Goal: Information Seeking & Learning: Learn about a topic

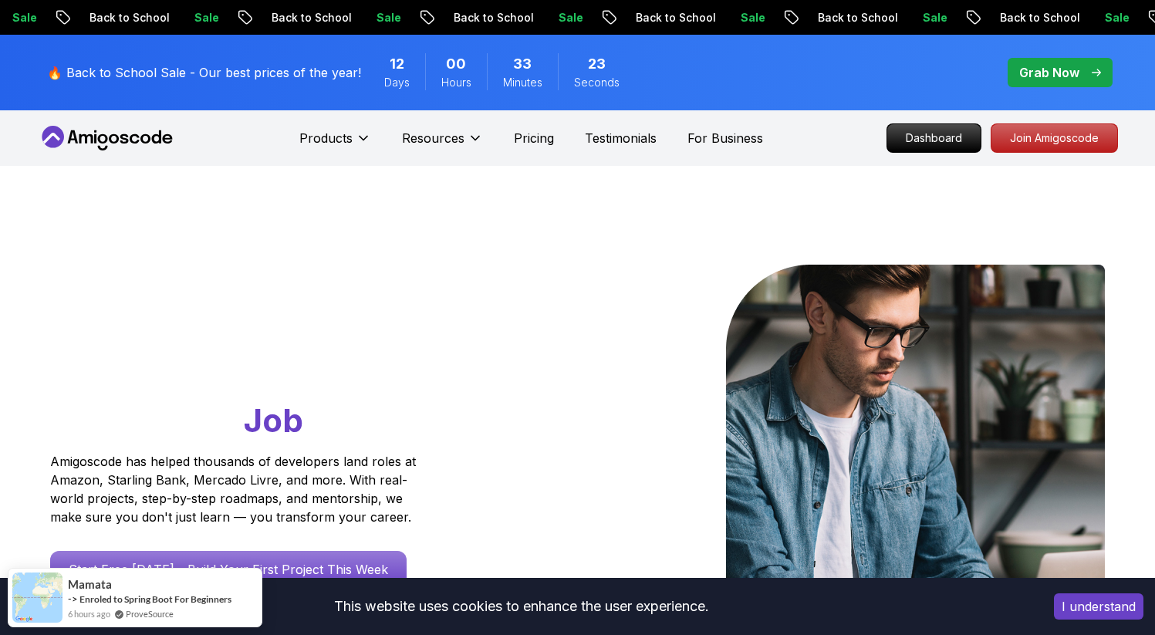
click at [446, 71] on span "00" at bounding box center [456, 64] width 20 height 22
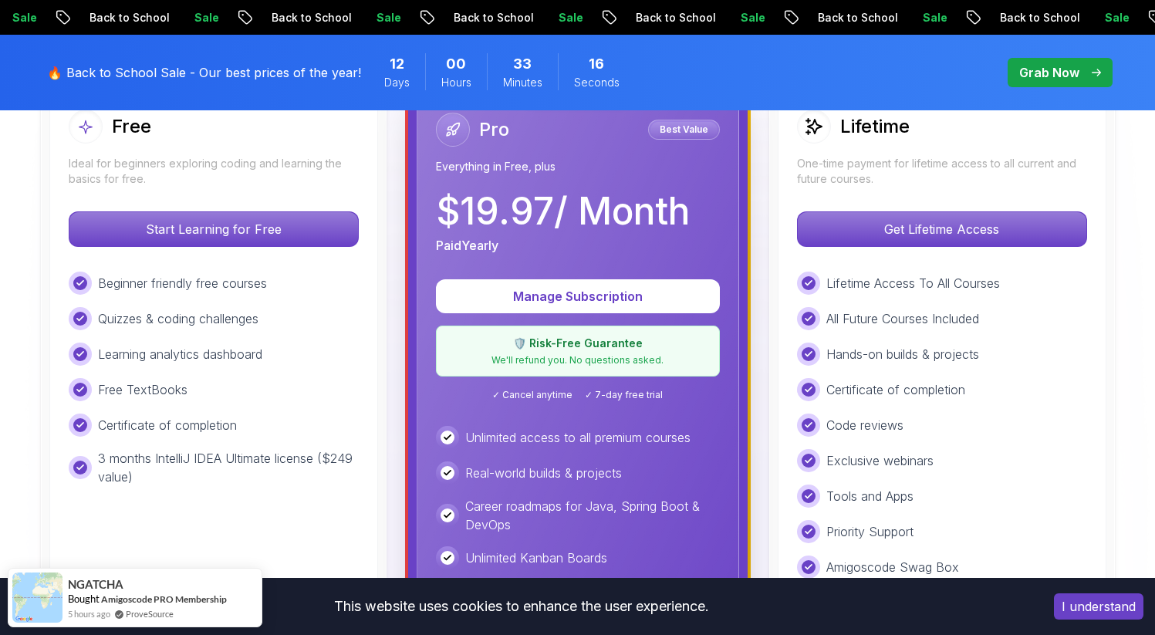
scroll to position [483, 0]
click at [634, 360] on p "We'll refund you. No questions asked." at bounding box center [578, 360] width 264 height 12
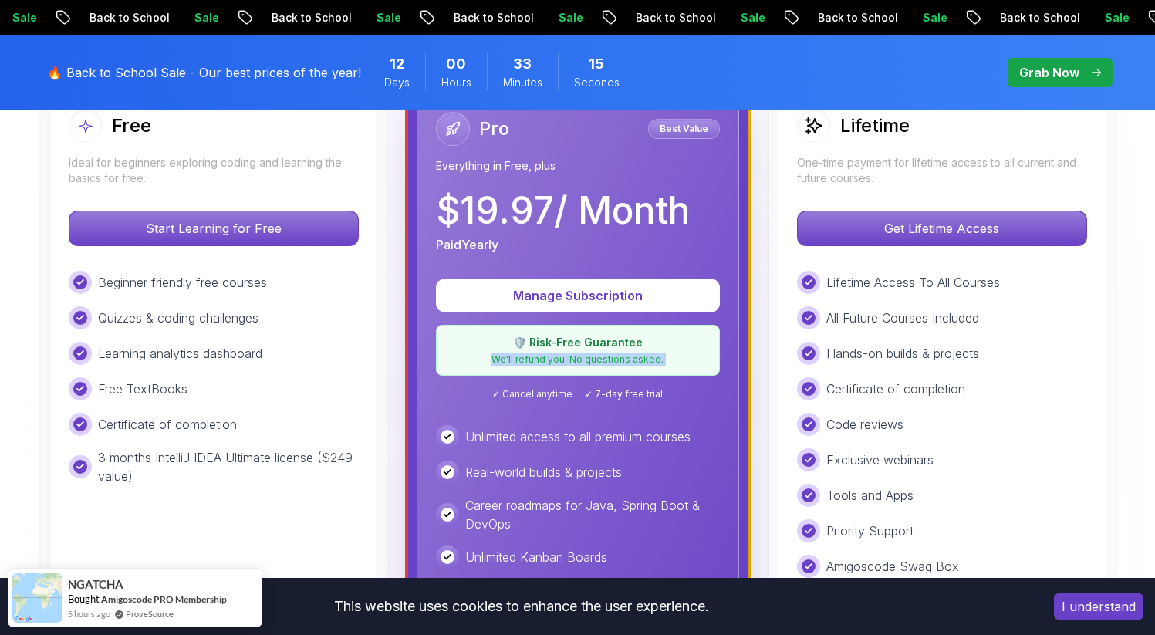
click at [634, 360] on p "We'll refund you. No questions asked." at bounding box center [578, 360] width 264 height 12
click at [667, 363] on p "We'll refund you. No questions asked." at bounding box center [578, 360] width 264 height 12
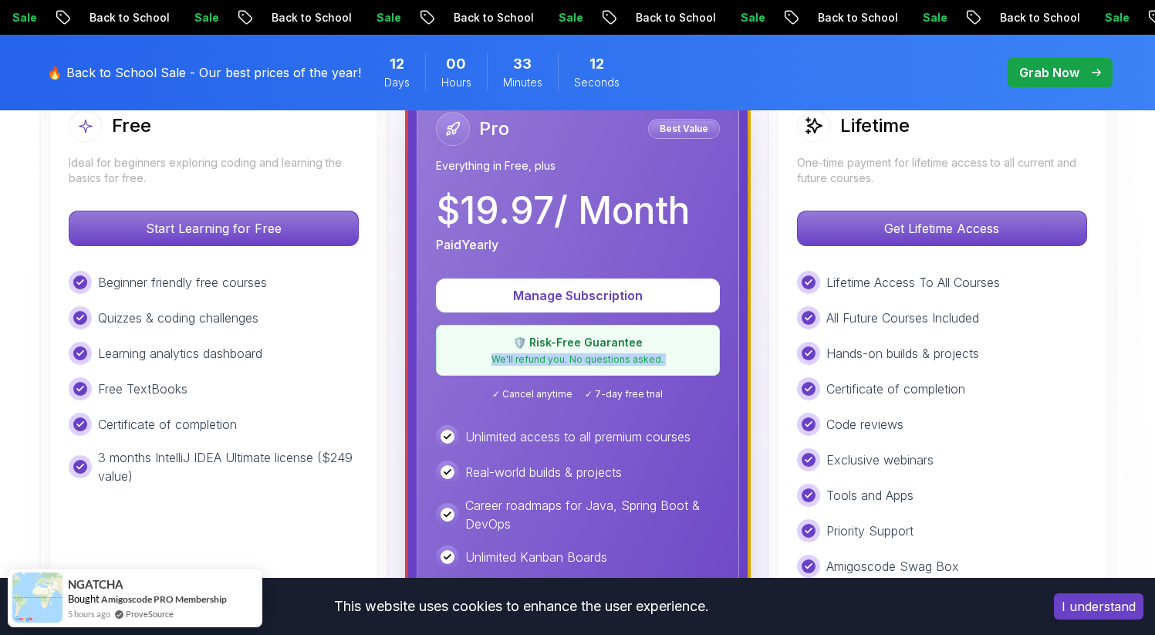
click at [657, 345] on p "🛡️ Risk-Free Guarantee" at bounding box center [578, 342] width 264 height 15
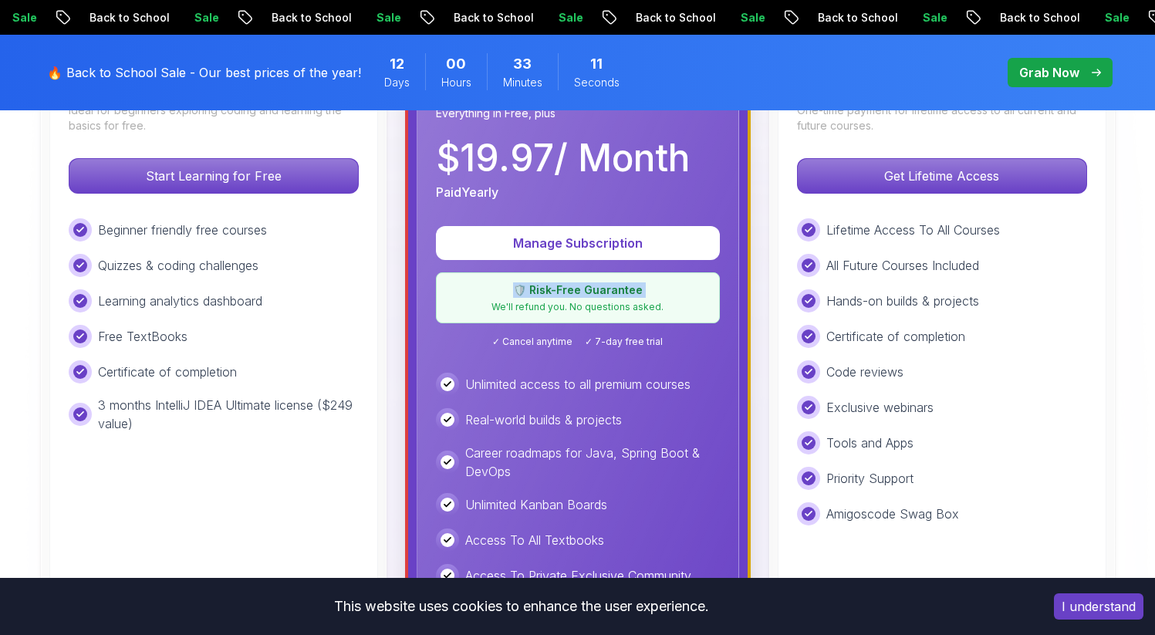
scroll to position [545, 0]
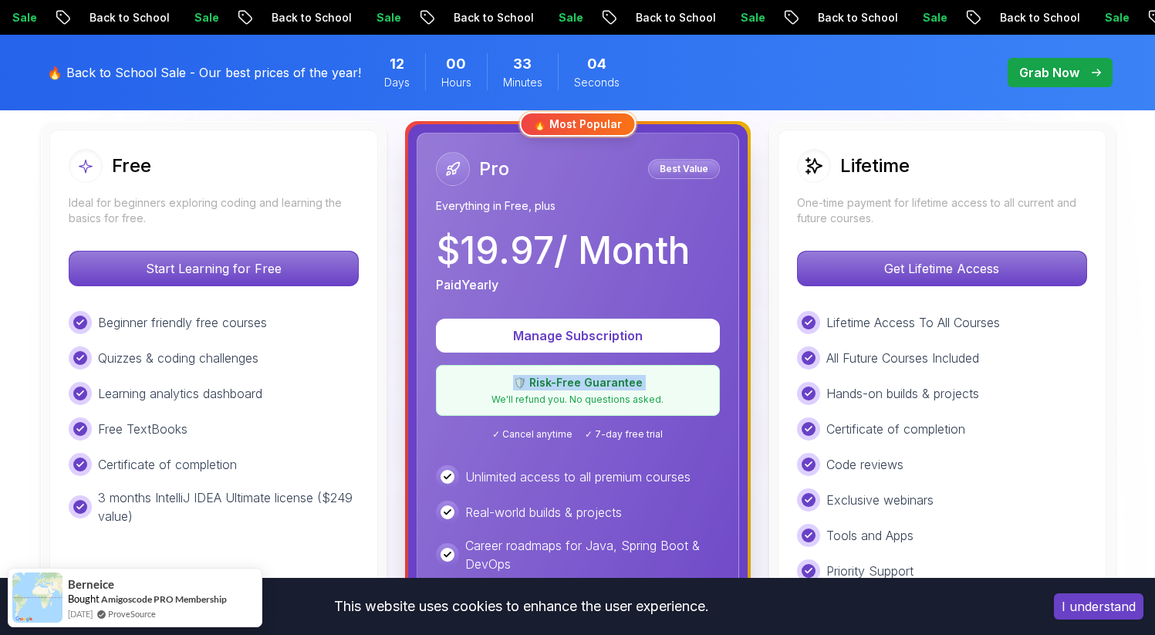
scroll to position [354, 0]
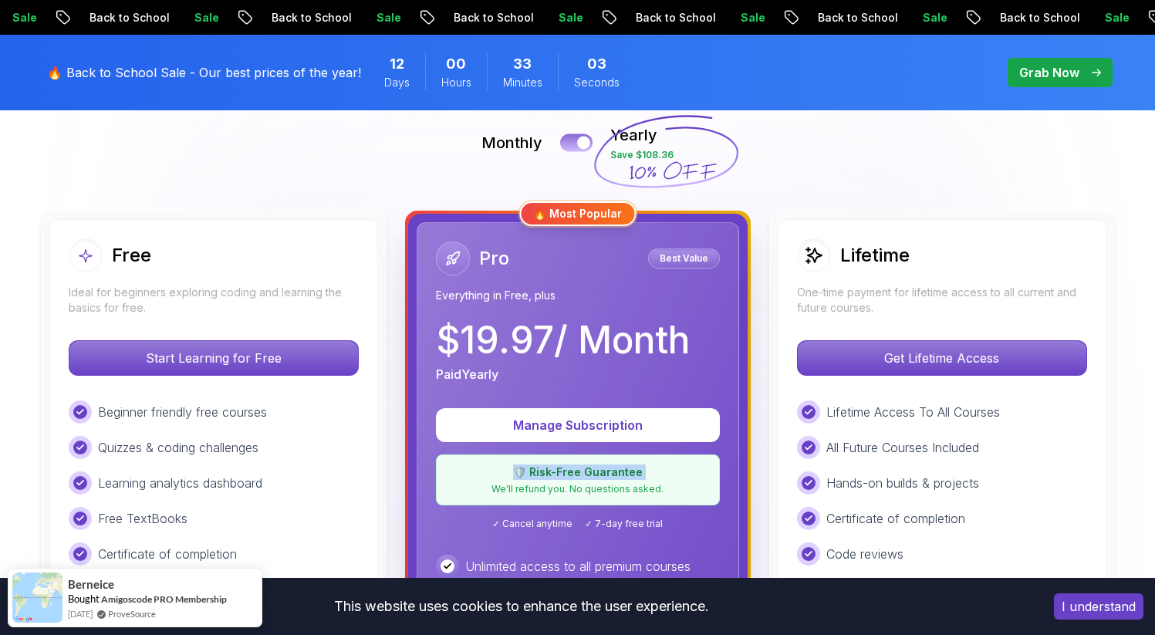
click at [590, 140] on div at bounding box center [583, 143] width 13 height 13
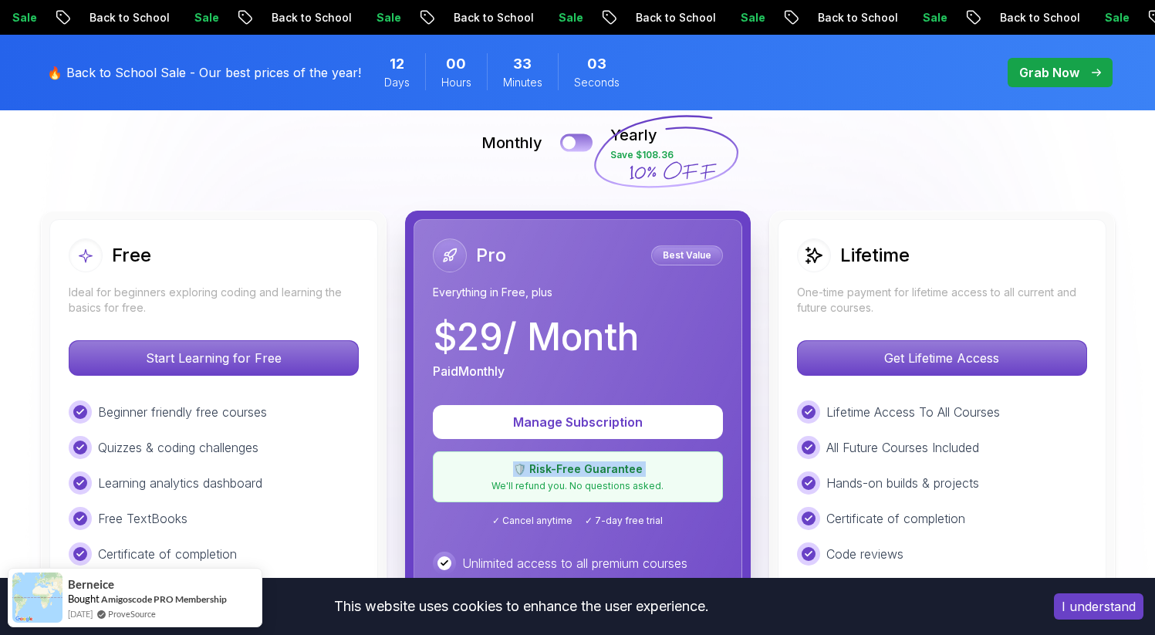
click at [590, 140] on button at bounding box center [576, 143] width 32 height 18
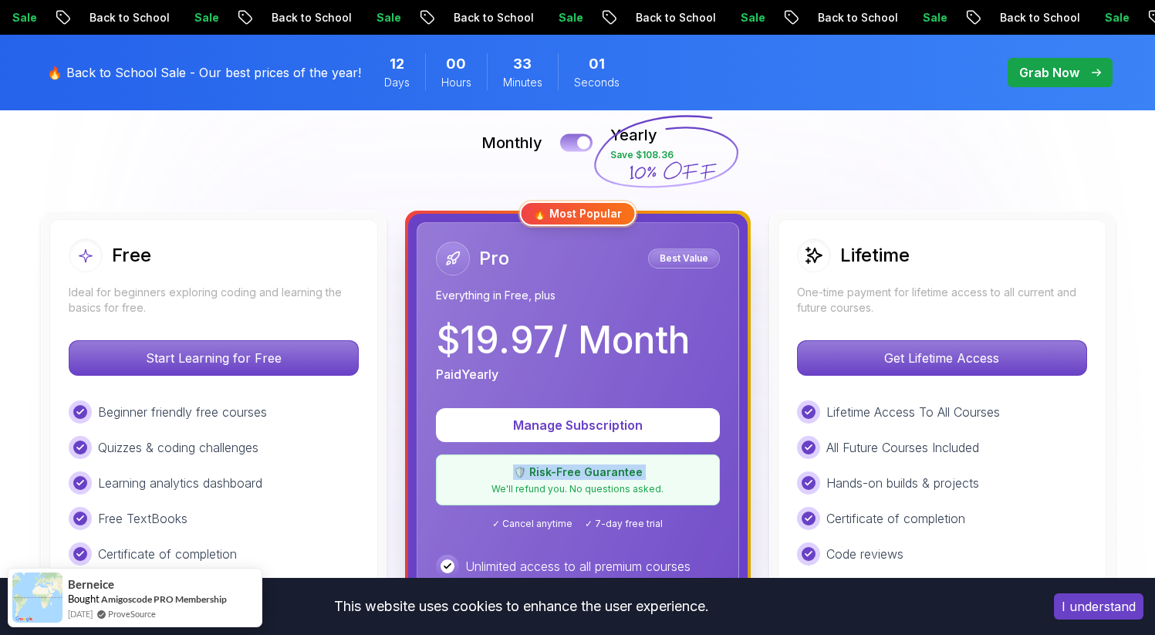
click at [582, 144] on div at bounding box center [583, 143] width 13 height 13
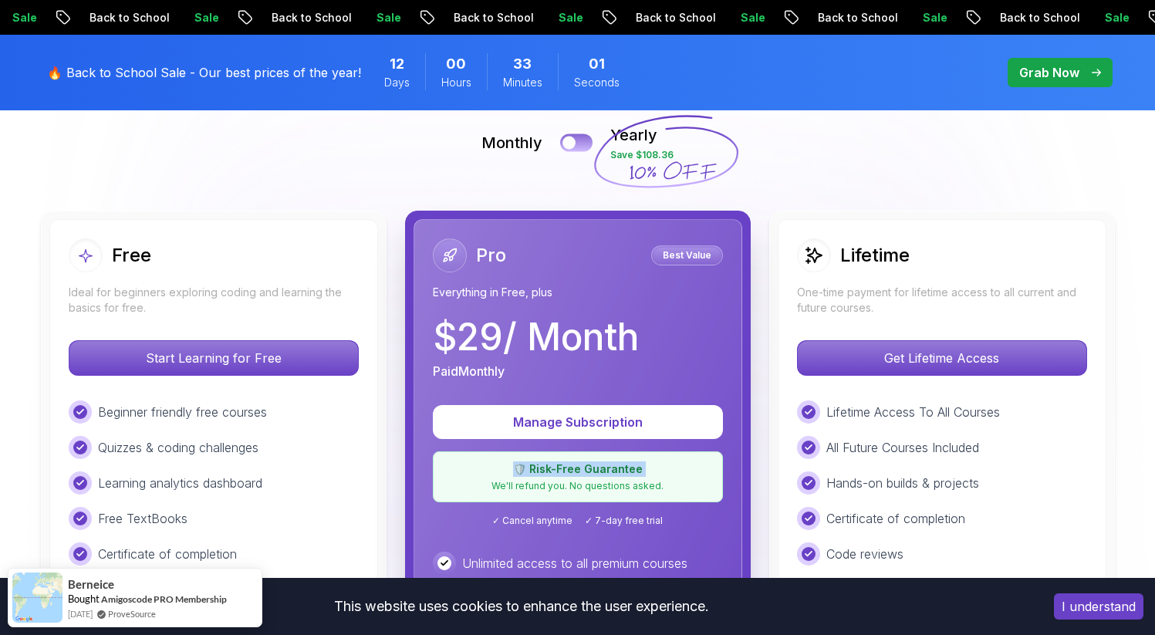
click at [582, 145] on button at bounding box center [576, 143] width 32 height 18
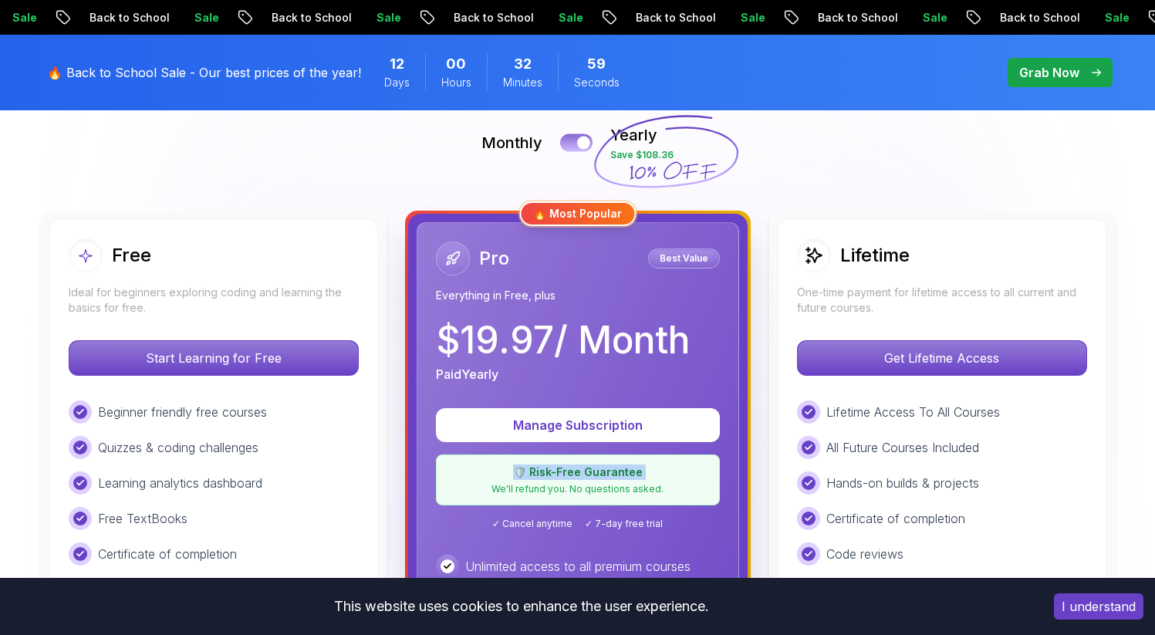
click at [582, 146] on div at bounding box center [583, 143] width 13 height 13
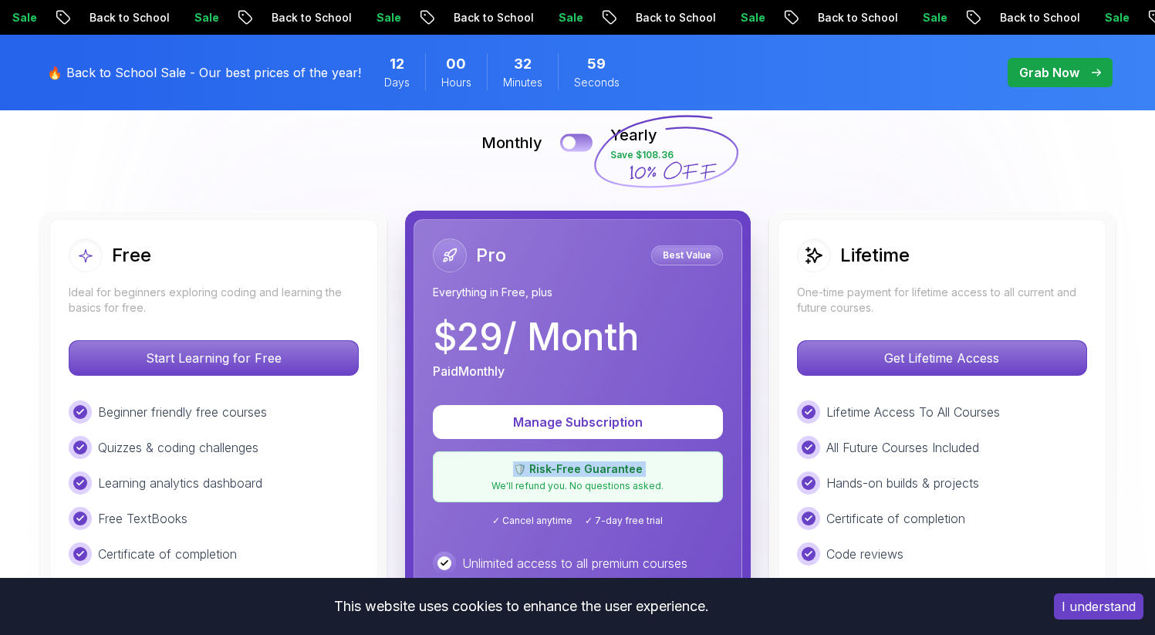
click at [582, 146] on button at bounding box center [576, 143] width 32 height 18
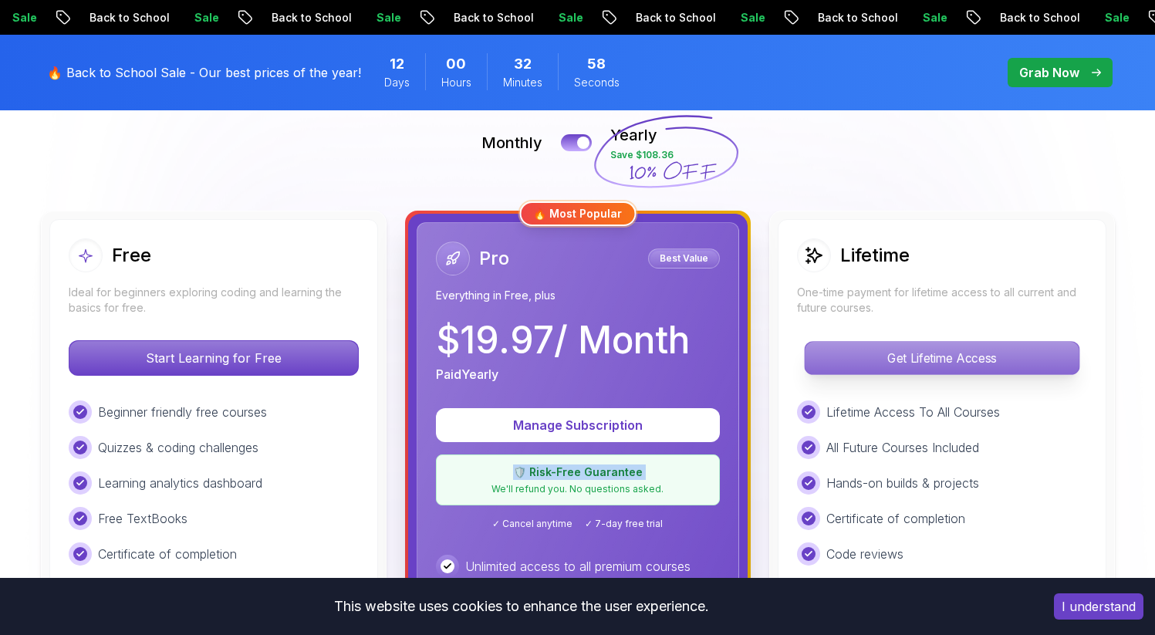
click at [880, 372] on p "Get Lifetime Access" at bounding box center [942, 358] width 274 height 32
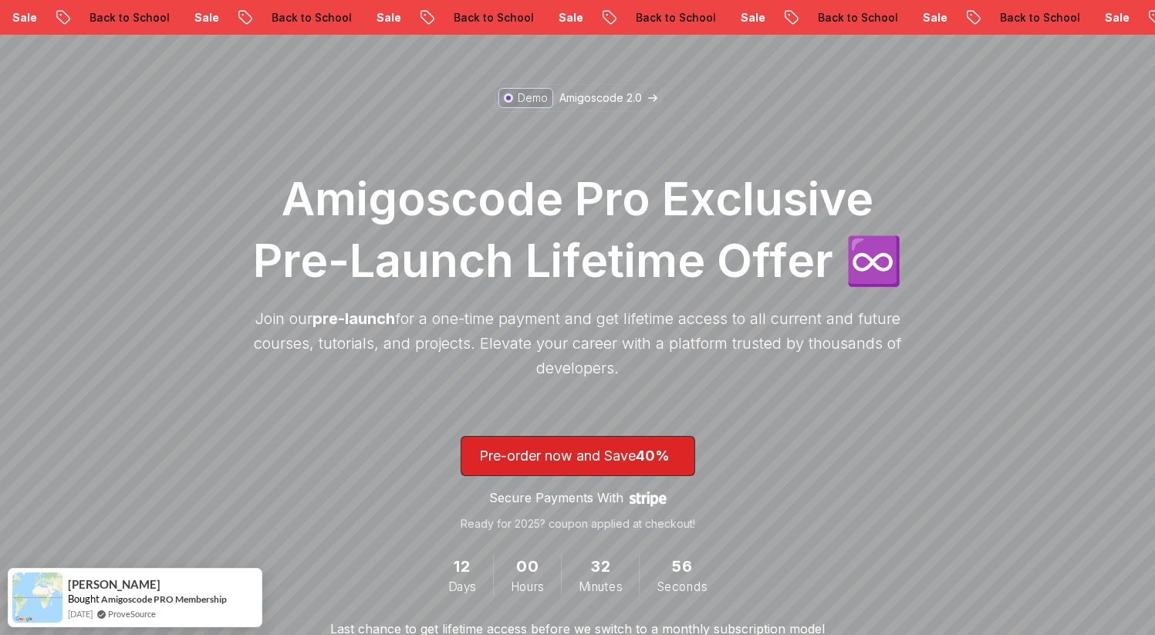
scroll to position [209, 0]
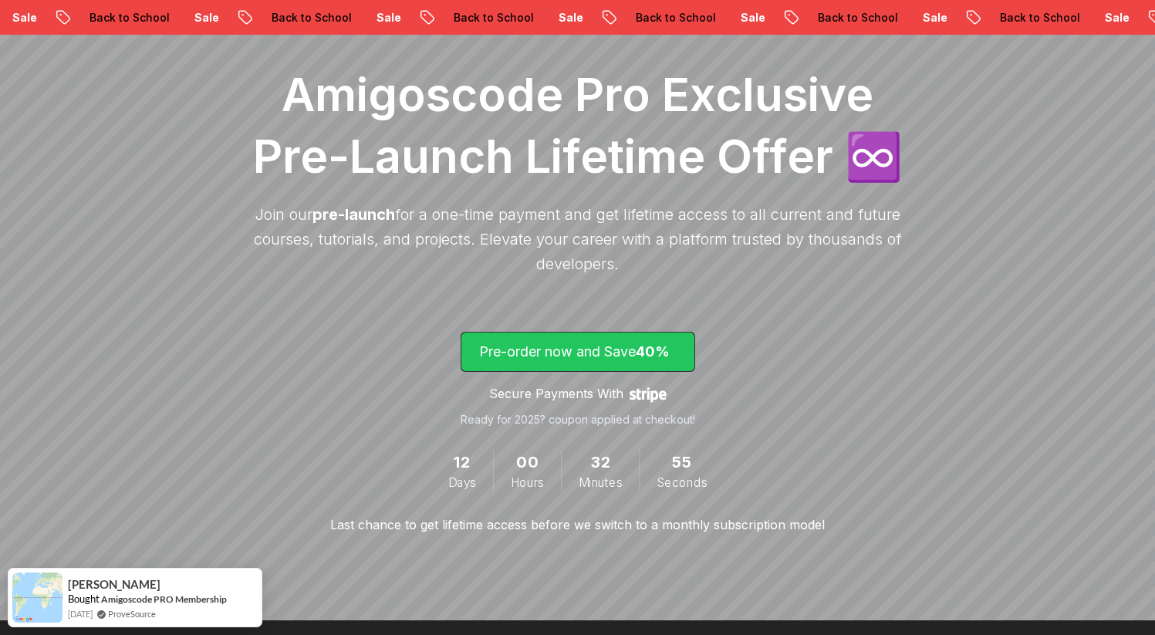
click at [650, 360] on p "Pre-order now and Save 40%" at bounding box center [578, 352] width 198 height 22
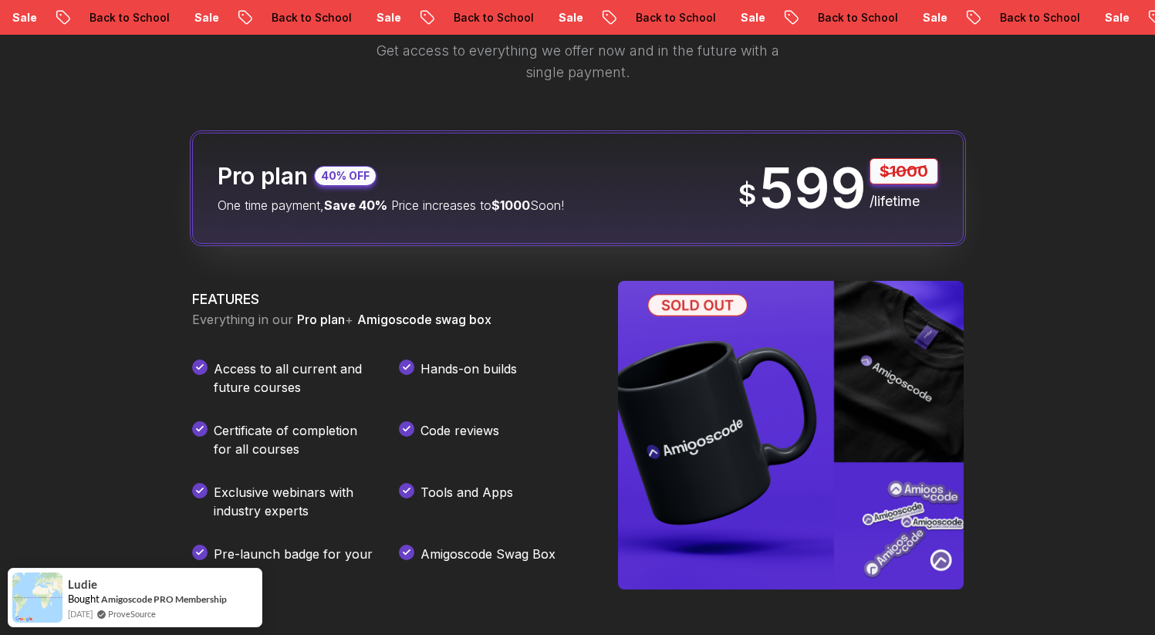
scroll to position [2069, 0]
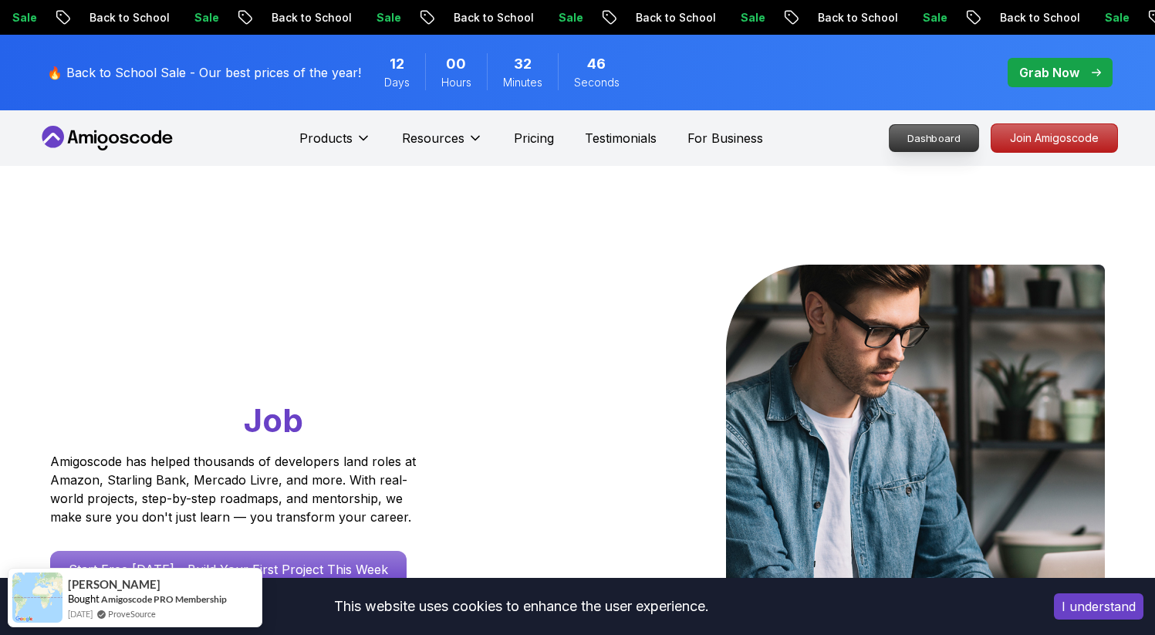
click at [948, 130] on p "Dashboard" at bounding box center [934, 138] width 89 height 26
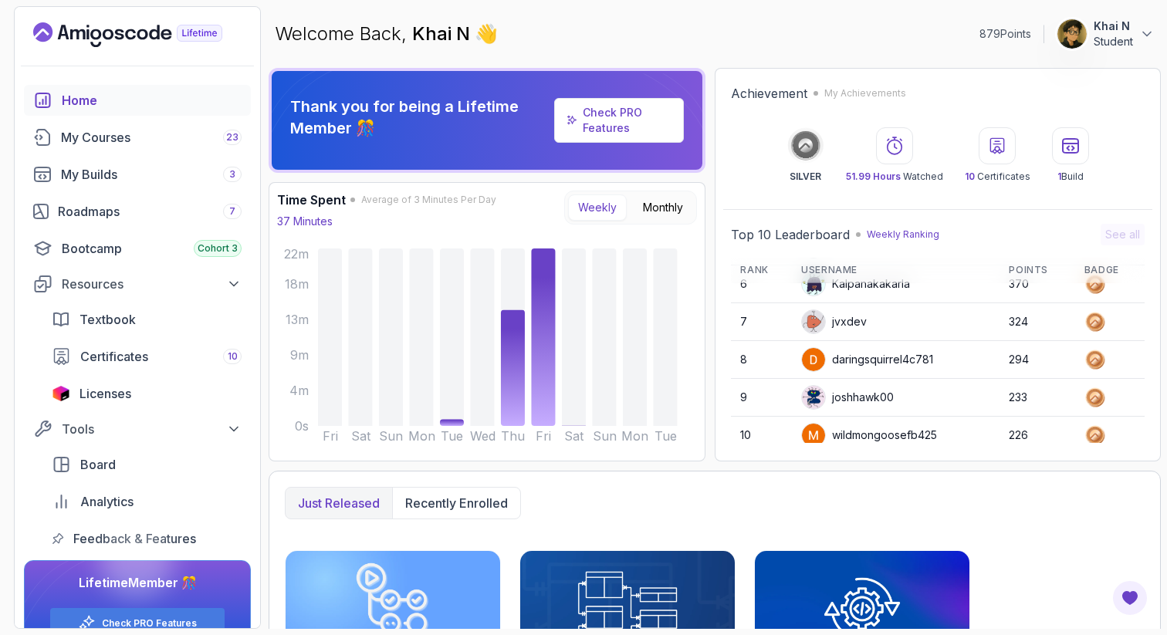
scroll to position [218, 0]
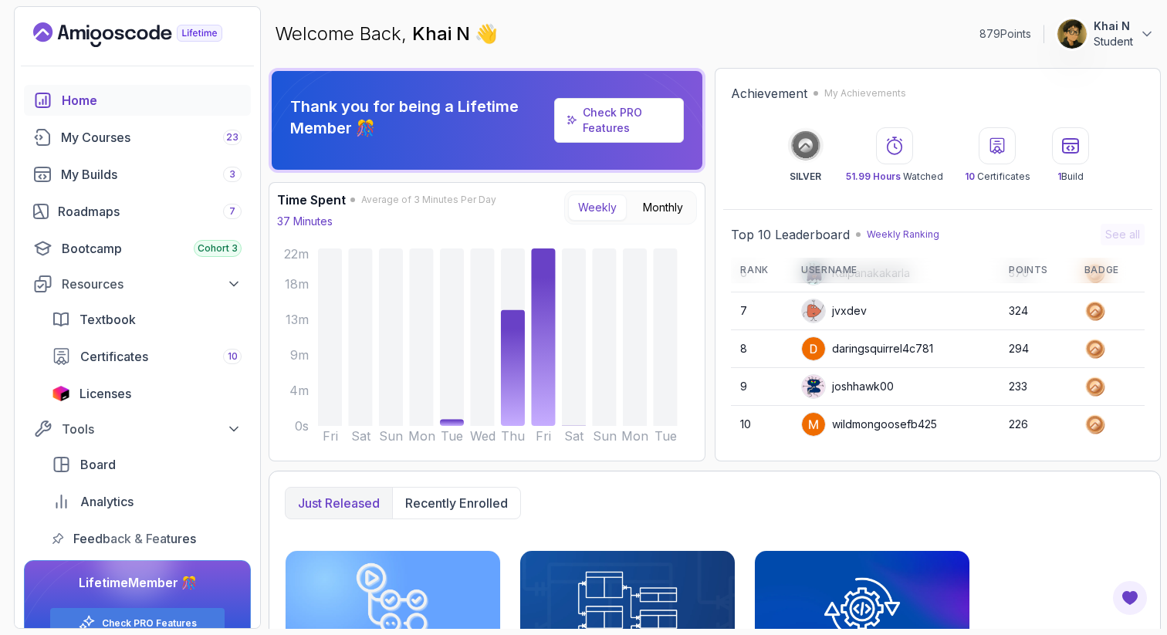
click at [1128, 23] on p "Khai N" at bounding box center [1113, 26] width 39 height 15
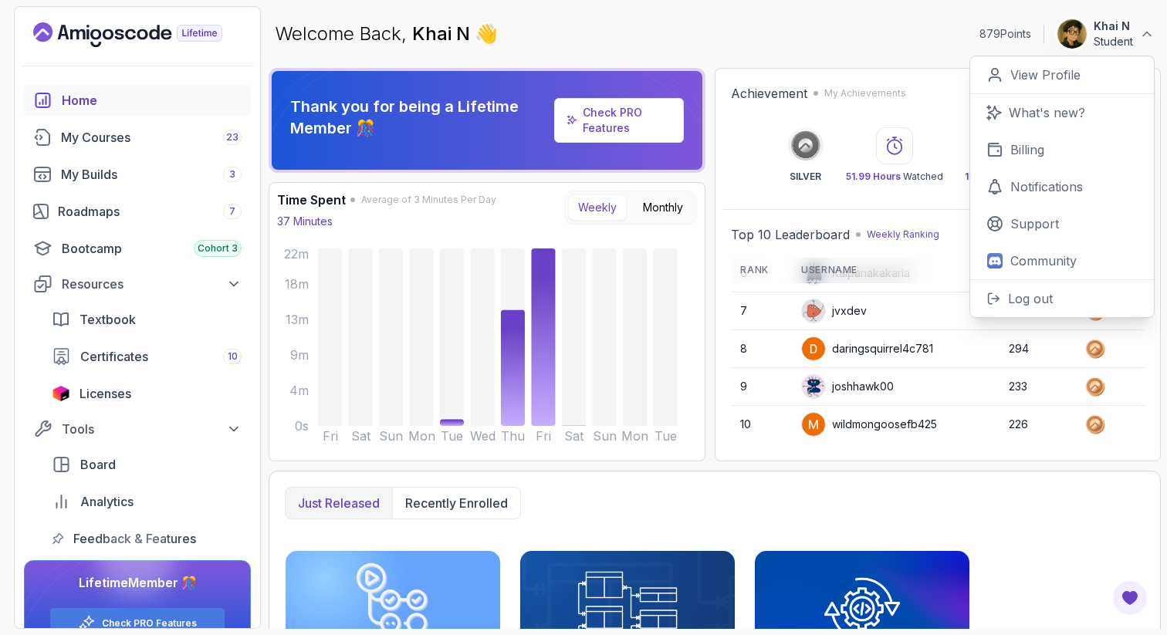
click at [1128, 23] on p "Khai N" at bounding box center [1113, 26] width 39 height 15
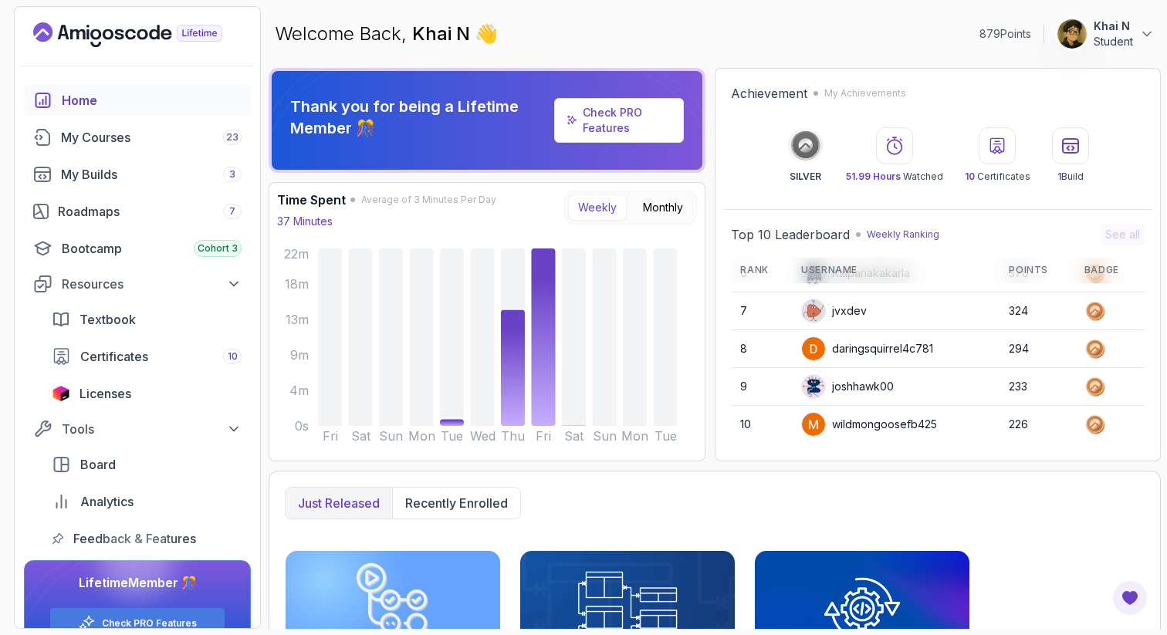
click at [1123, 30] on p "Khai N" at bounding box center [1113, 26] width 39 height 15
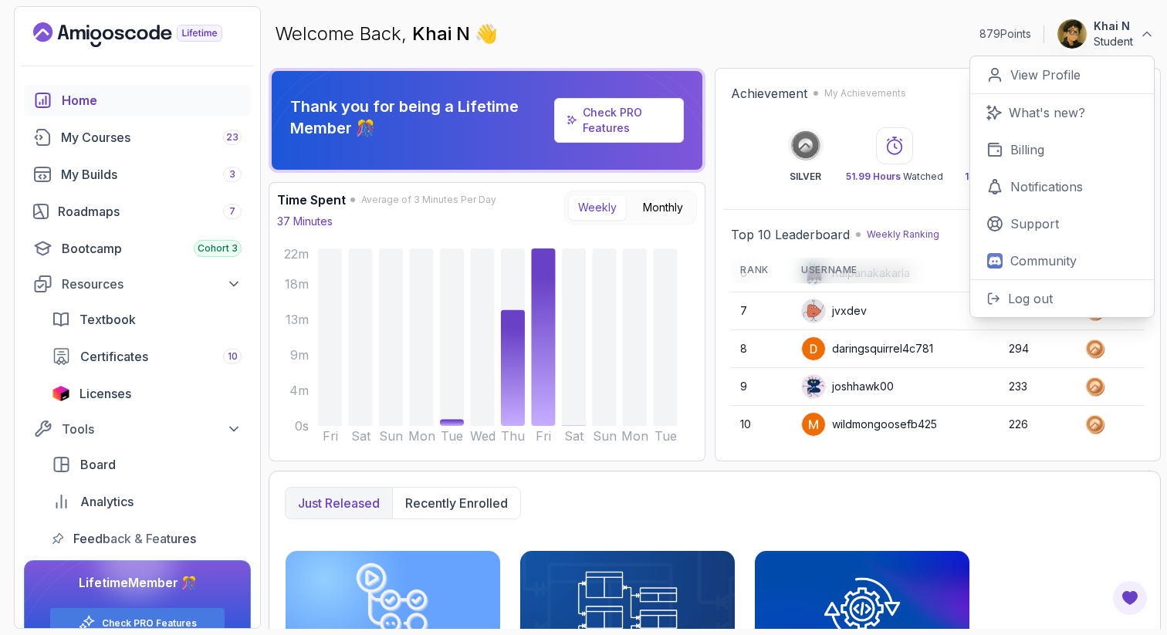
click at [1121, 33] on p "Khai N" at bounding box center [1113, 26] width 39 height 15
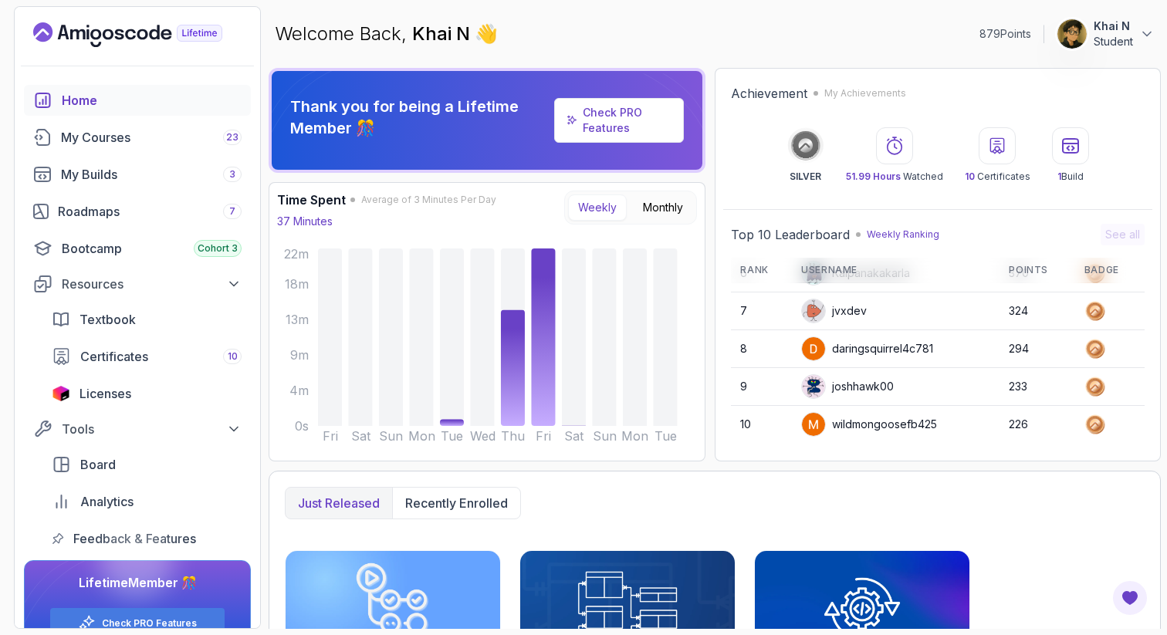
click at [1121, 33] on p "Khai N" at bounding box center [1113, 26] width 39 height 15
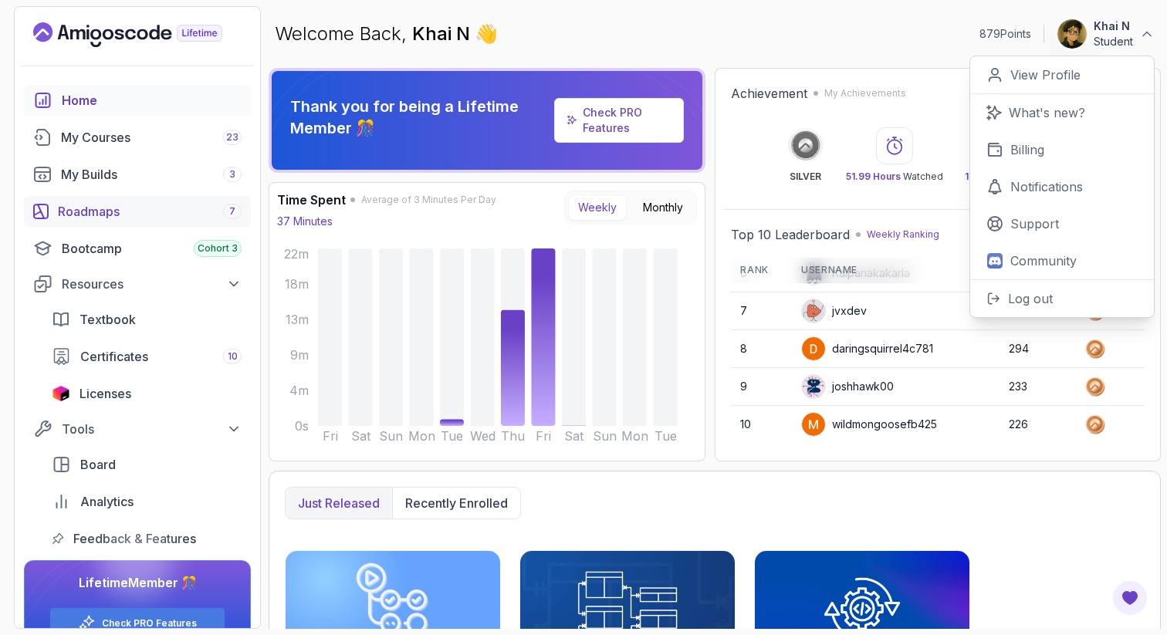
click at [137, 214] on div "Roadmaps 7" at bounding box center [150, 211] width 184 height 19
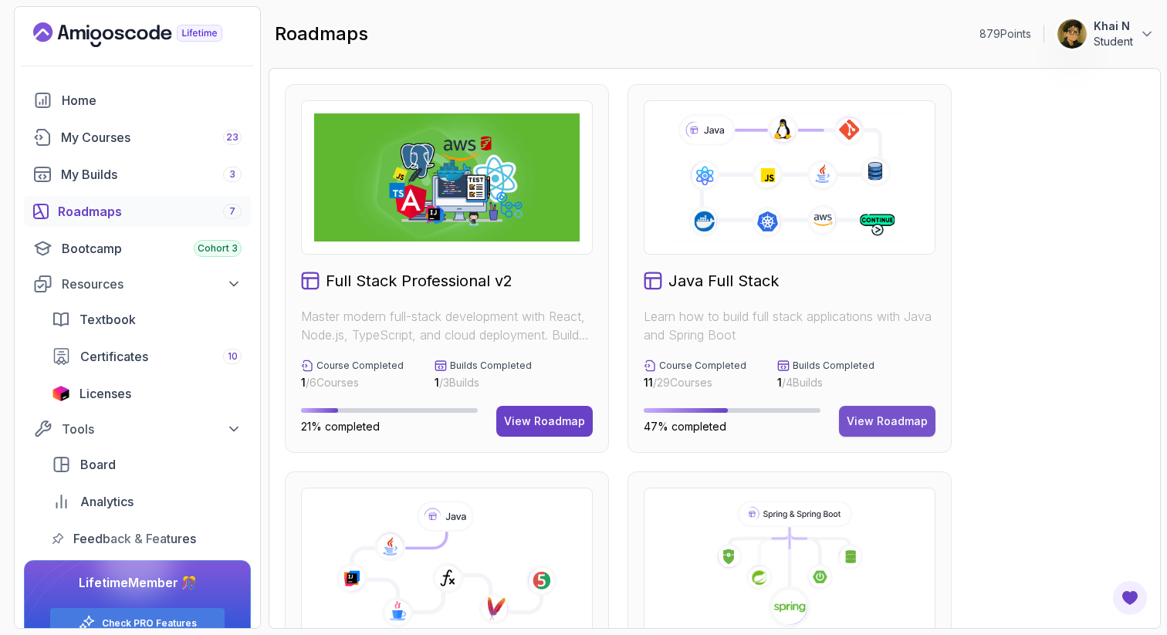
click at [851, 417] on div "View Roadmap" at bounding box center [887, 421] width 81 height 15
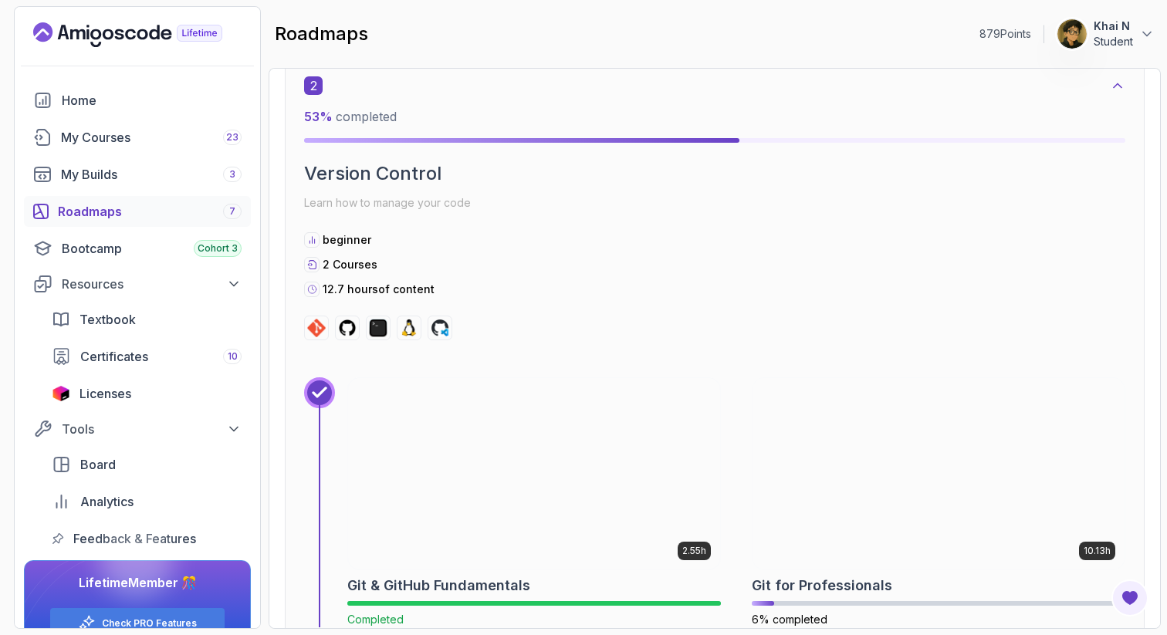
scroll to position [1379, 0]
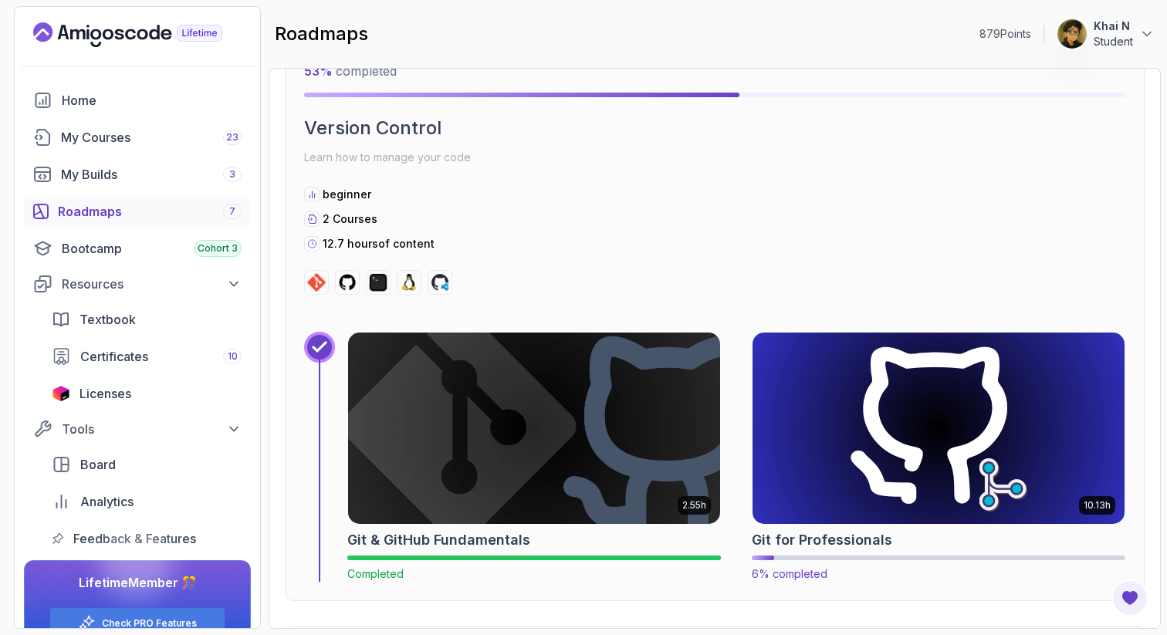
click at [962, 429] on img at bounding box center [938, 428] width 391 height 201
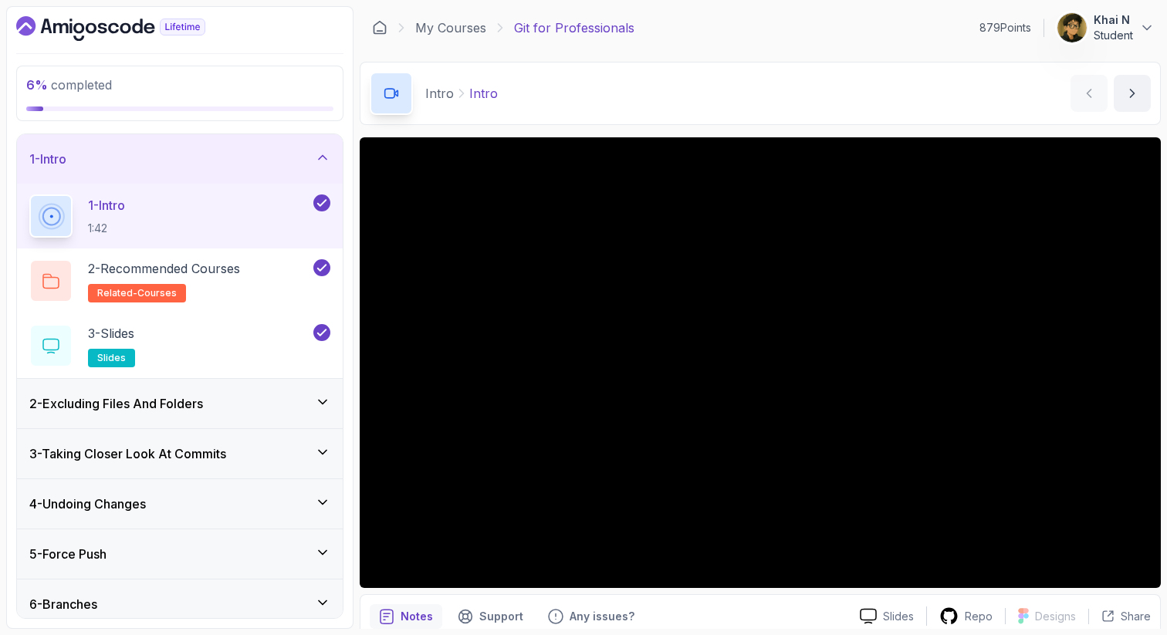
click at [225, 391] on div "2 - Excluding Files And Folders" at bounding box center [180, 403] width 326 height 49
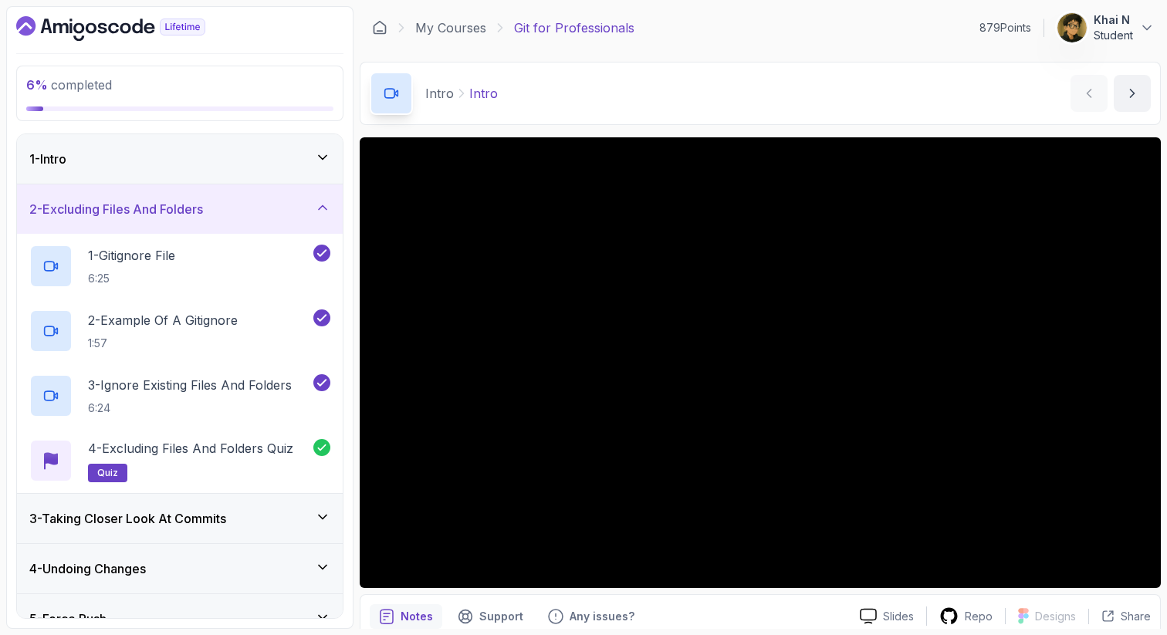
click at [211, 519] on h3 "3 - Taking Closer Look At Commits" at bounding box center [127, 518] width 197 height 19
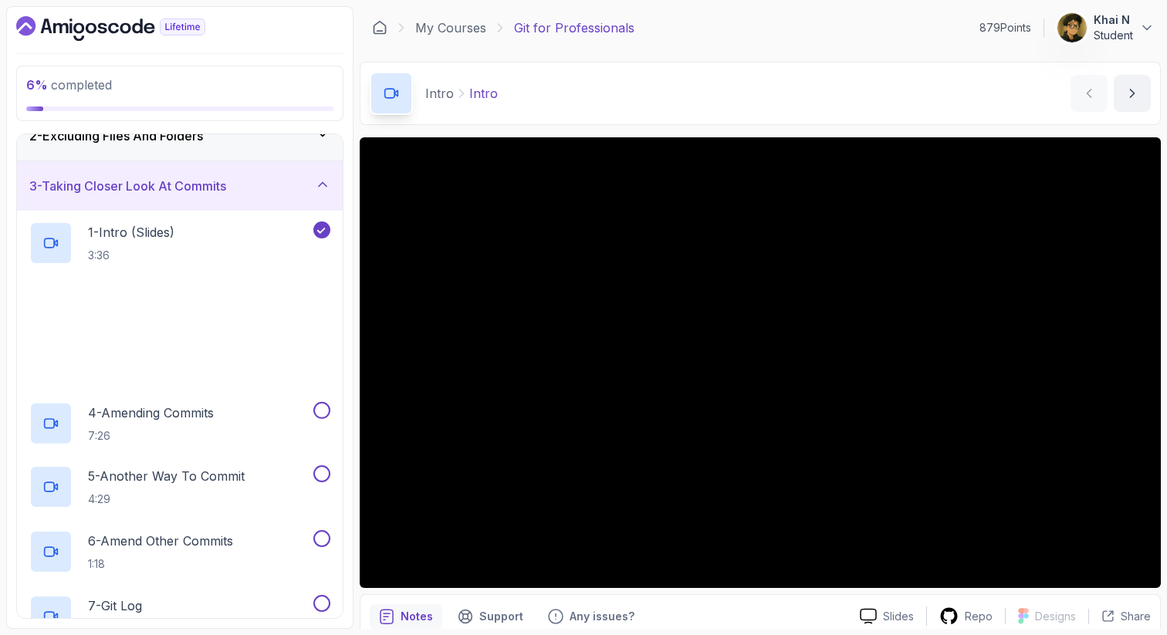
scroll to position [76, 0]
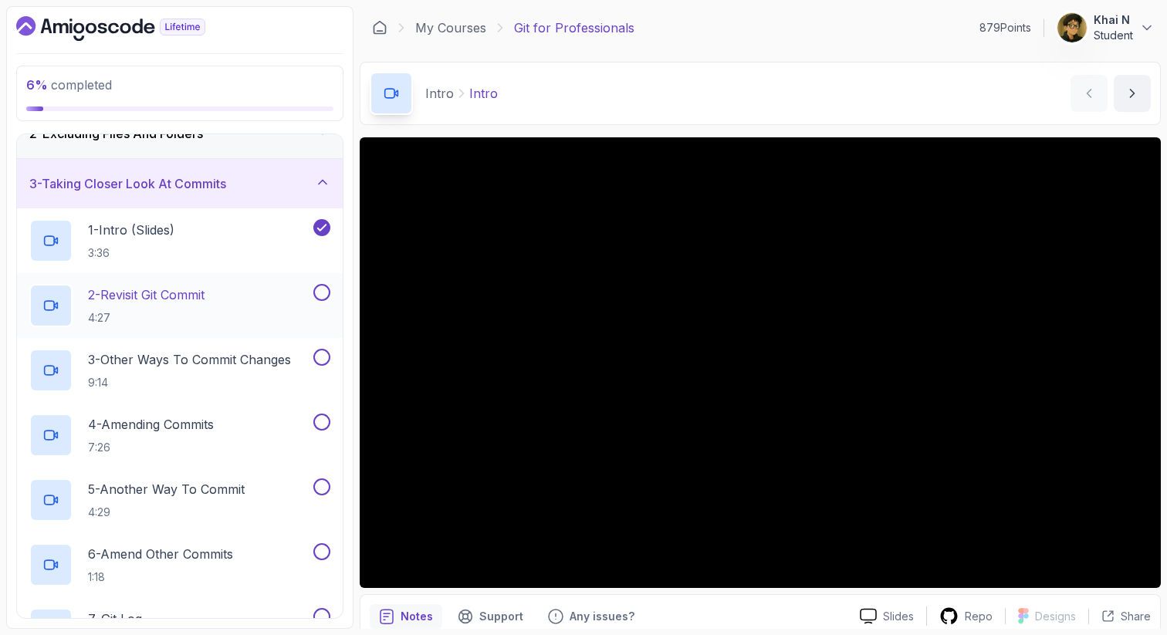
click at [205, 302] on p "2 - Revisit Git Commit" at bounding box center [146, 295] width 117 height 19
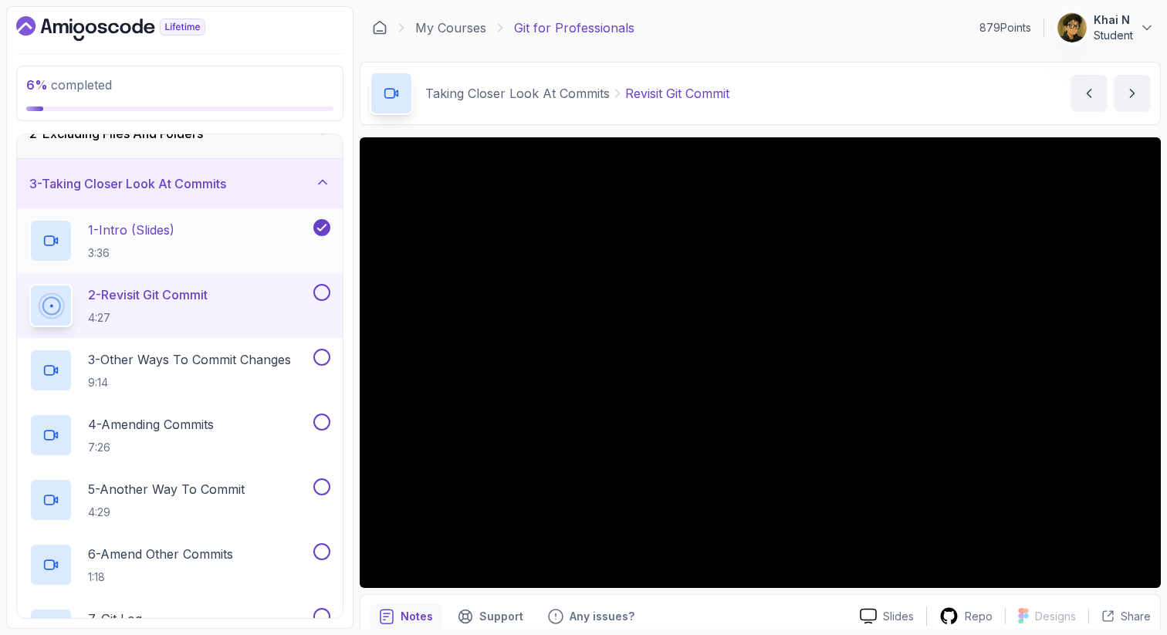
click at [241, 259] on div "1 - Intro (Slides) 3:36" at bounding box center [169, 240] width 281 height 43
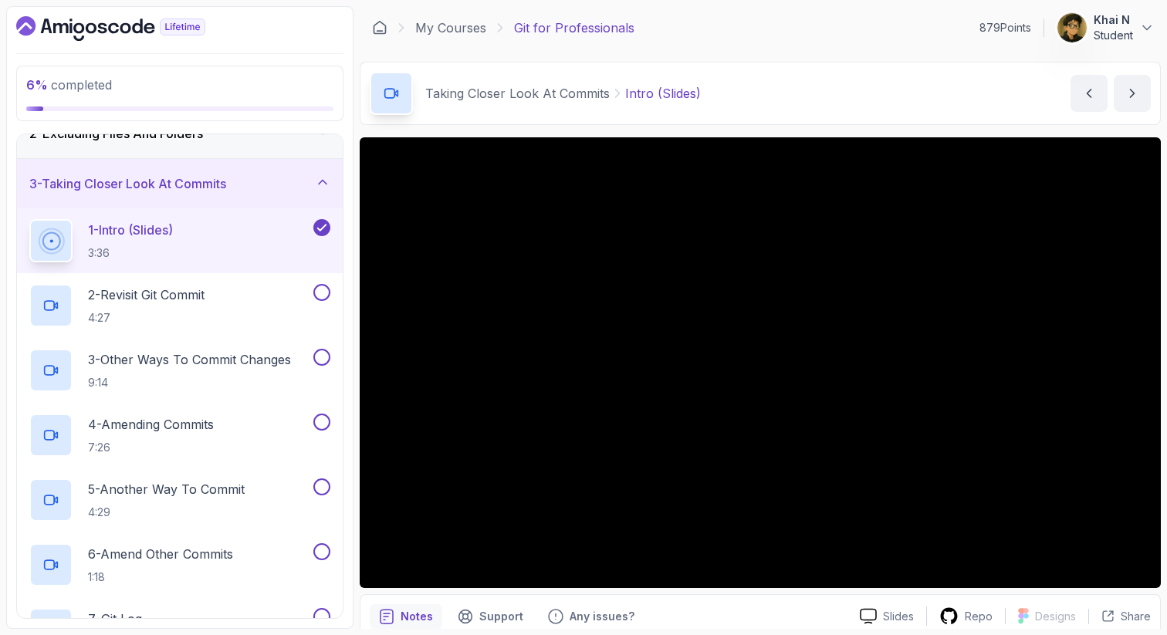
click at [1114, 32] on p "Student" at bounding box center [1113, 35] width 39 height 15
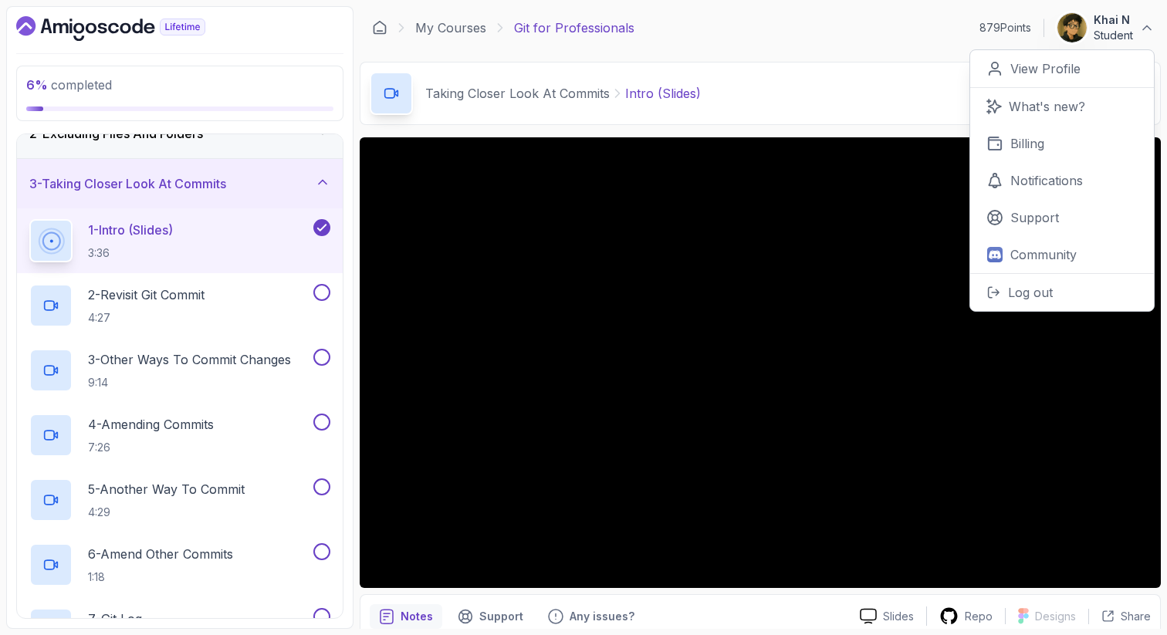
click at [1110, 30] on p "Student" at bounding box center [1113, 35] width 39 height 15
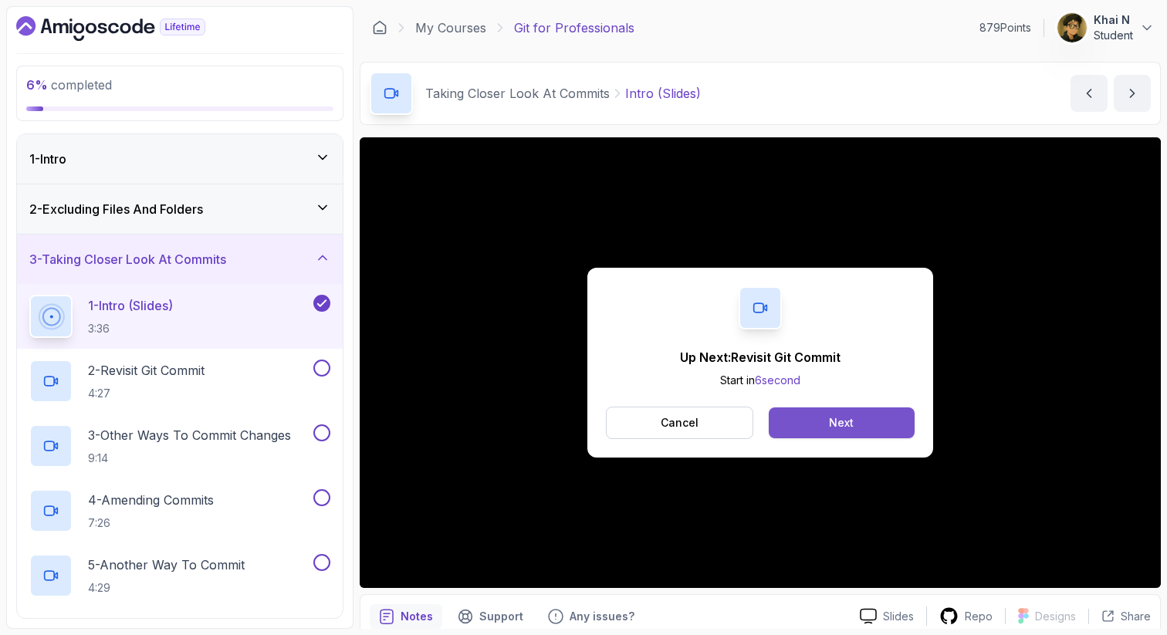
click at [846, 423] on div "Next" at bounding box center [841, 422] width 25 height 15
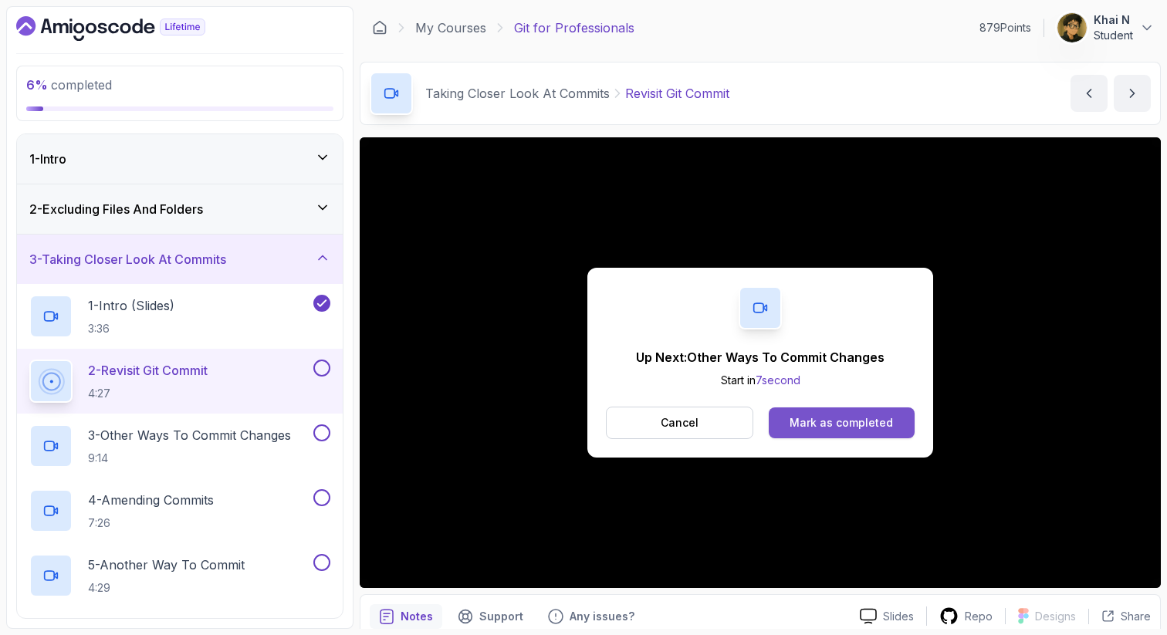
click at [858, 423] on div "Mark as completed" at bounding box center [841, 422] width 103 height 15
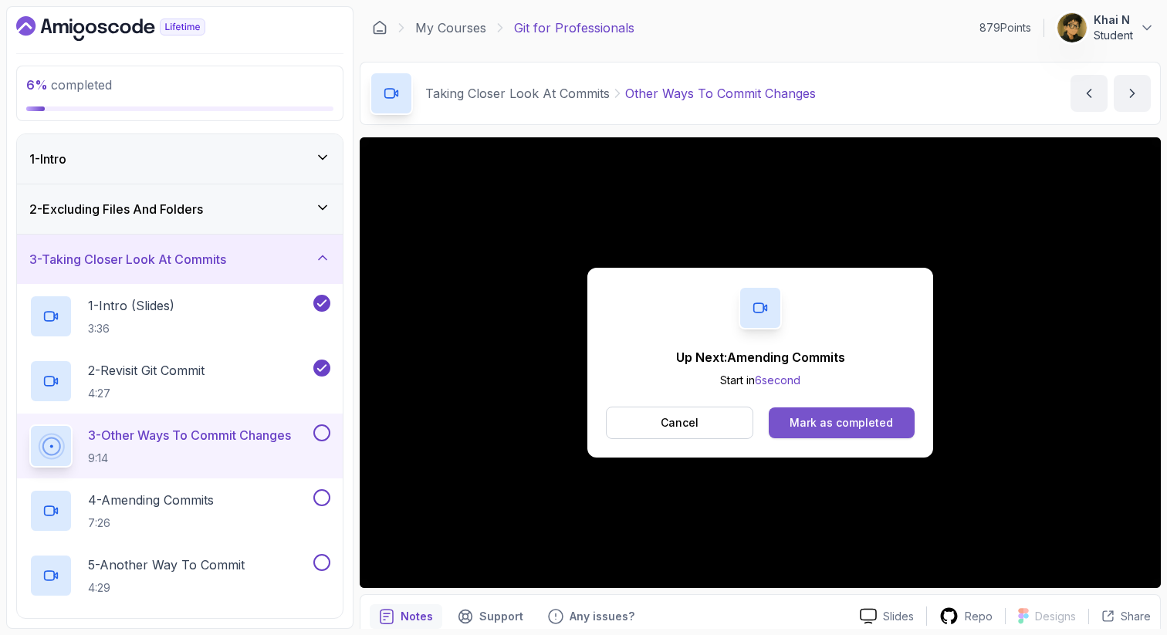
click at [873, 428] on div "Mark as completed" at bounding box center [841, 422] width 103 height 15
